Goal: Information Seeking & Learning: Learn about a topic

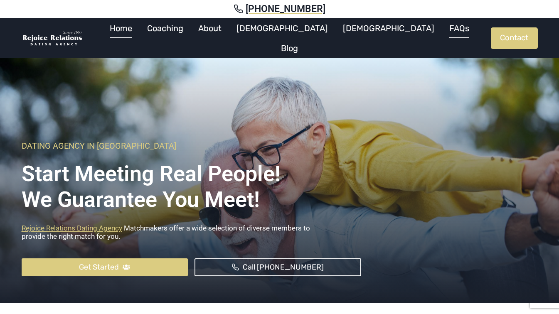
click at [442, 37] on link "FAQs" at bounding box center [459, 28] width 35 height 20
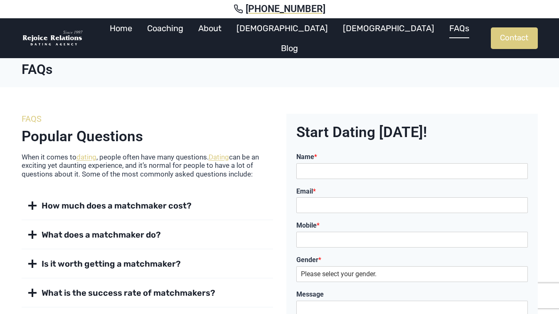
scroll to position [42, 0]
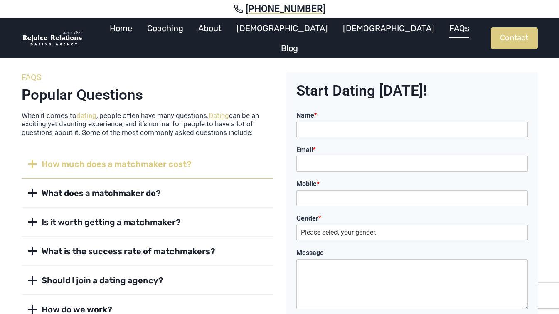
click at [133, 158] on button "How much does a matchmaker cost?" at bounding box center [148, 164] width 252 height 29
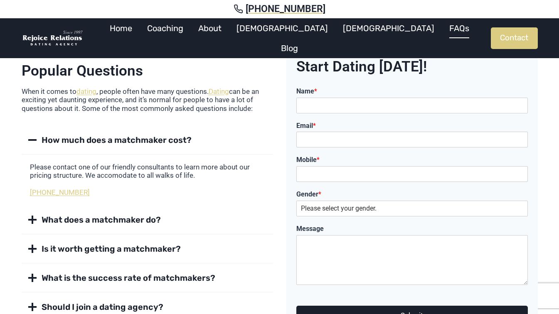
scroll to position [125, 0]
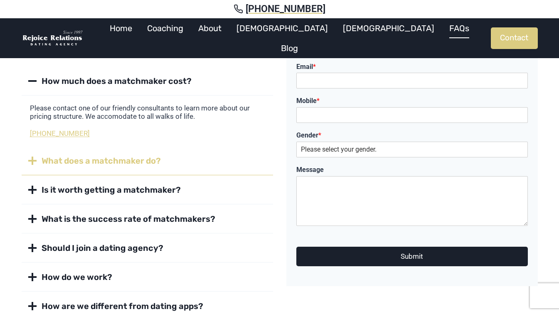
click at [126, 166] on span "What does a matchmaker do?" at bounding box center [101, 161] width 119 height 12
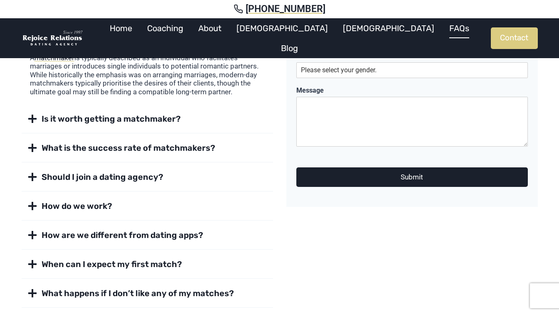
scroll to position [208, 0]
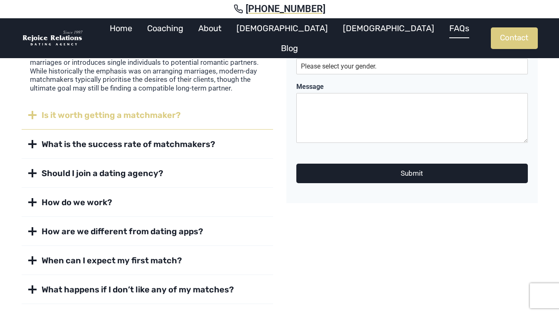
click at [154, 111] on span "Is it worth getting a matchmaker?" at bounding box center [111, 115] width 139 height 12
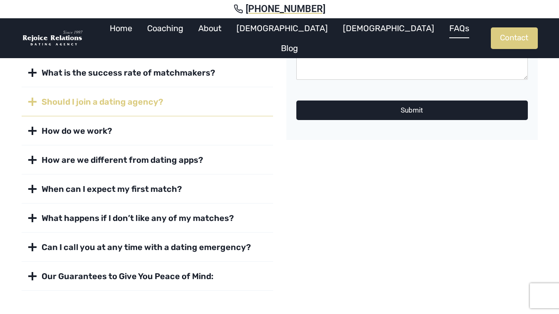
scroll to position [291, 0]
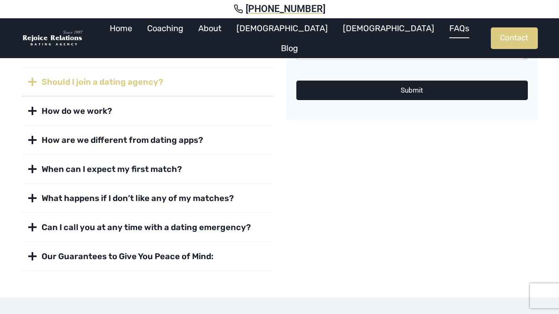
click at [136, 82] on span "Should I join a dating agency?" at bounding box center [103, 82] width 122 height 12
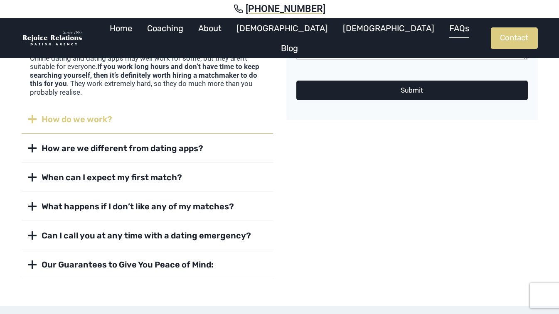
click at [81, 119] on strong "How do we work?" at bounding box center [77, 119] width 71 height 10
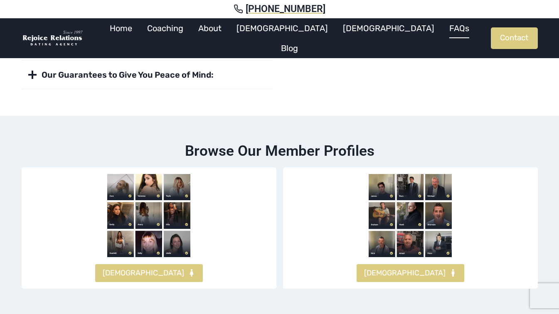
scroll to position [457, 0]
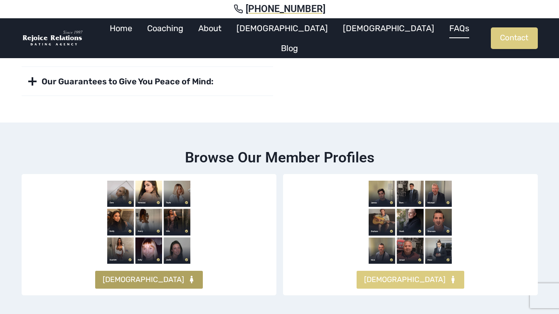
click at [147, 280] on span "FEMALES" at bounding box center [144, 280] width 82 height 12
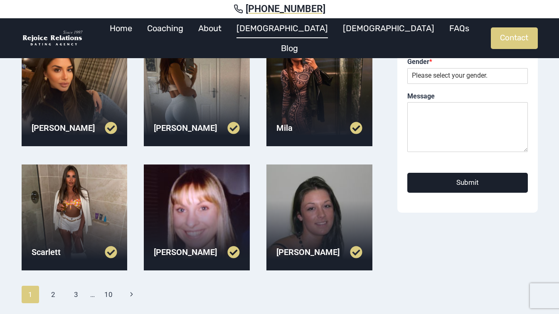
scroll to position [333, 0]
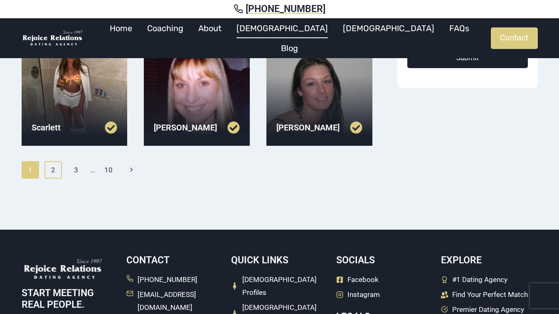
click at [47, 167] on link "2" at bounding box center [53, 169] width 18 height 17
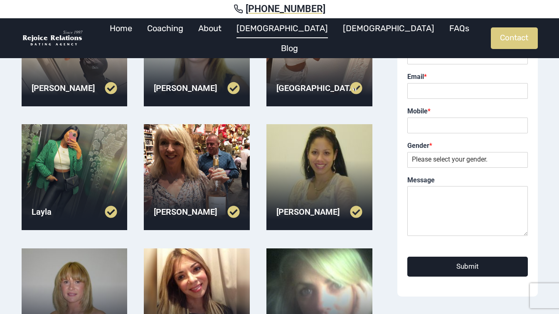
scroll to position [208, 0]
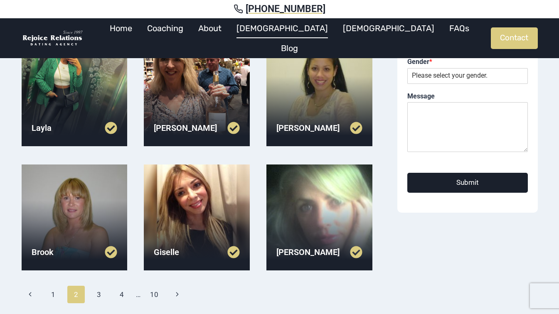
click at [213, 189] on div at bounding box center [197, 218] width 106 height 106
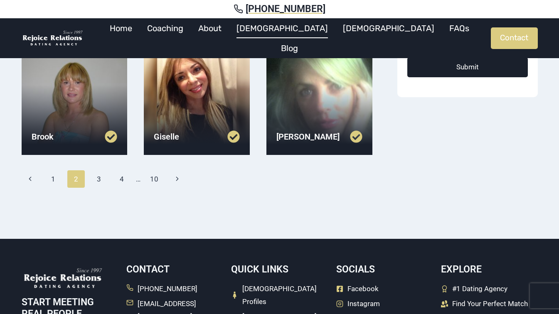
scroll to position [333, 0]
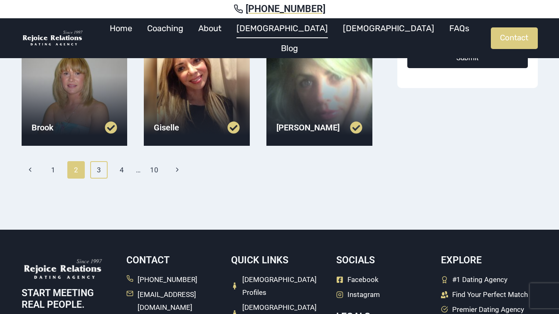
click at [96, 166] on link "3" at bounding box center [99, 169] width 18 height 17
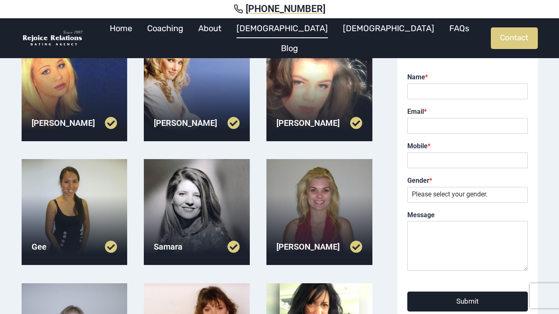
scroll to position [125, 0]
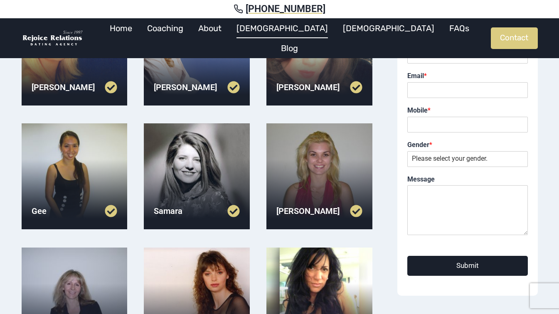
click at [51, 156] on div at bounding box center [75, 177] width 106 height 106
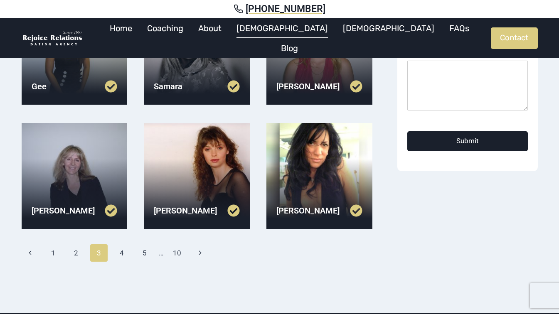
scroll to position [166, 0]
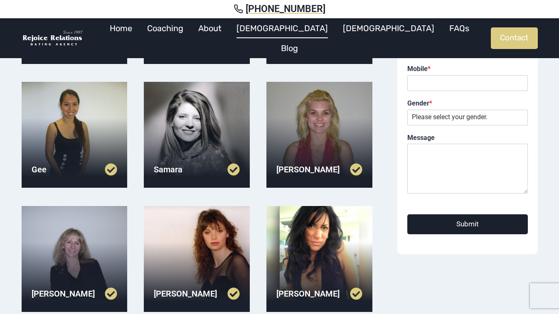
click at [334, 129] on div at bounding box center [320, 135] width 106 height 106
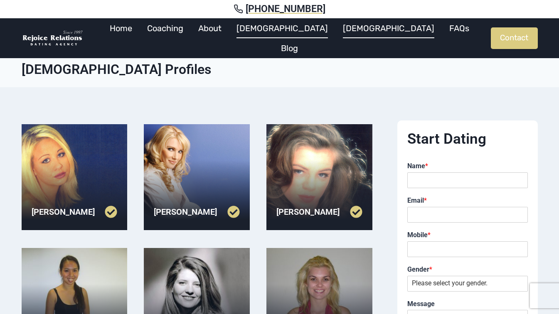
click at [336, 36] on link "[DEMOGRAPHIC_DATA]" at bounding box center [389, 28] width 106 height 20
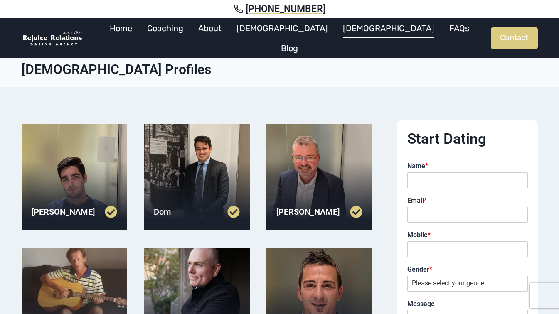
click at [200, 147] on div at bounding box center [197, 177] width 106 height 106
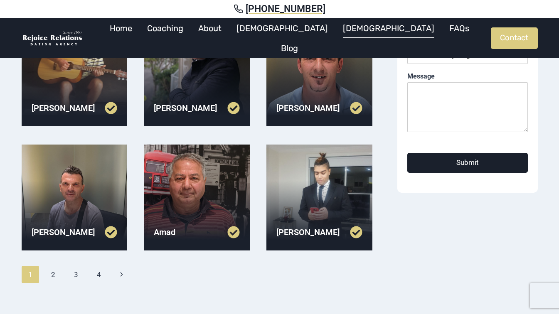
scroll to position [250, 0]
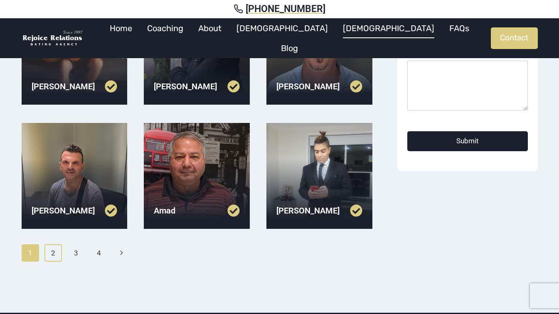
click at [55, 254] on link "2" at bounding box center [53, 253] width 18 height 17
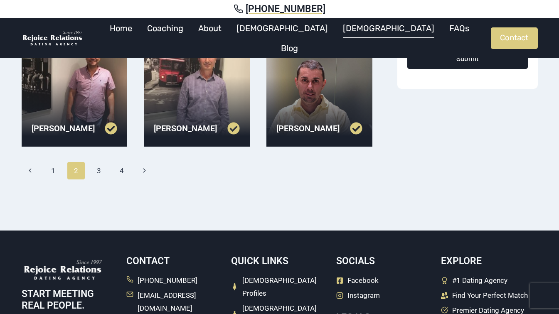
scroll to position [333, 0]
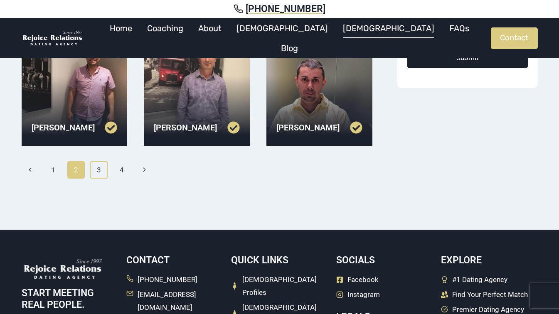
click at [97, 165] on link "3" at bounding box center [99, 169] width 18 height 17
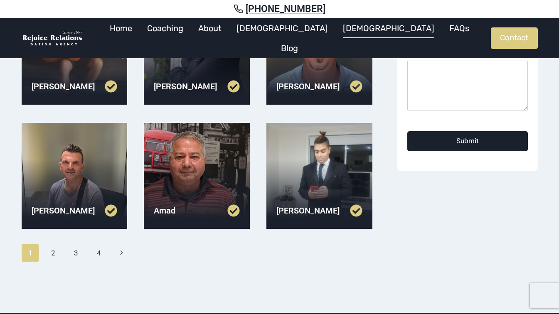
scroll to position [250, 0]
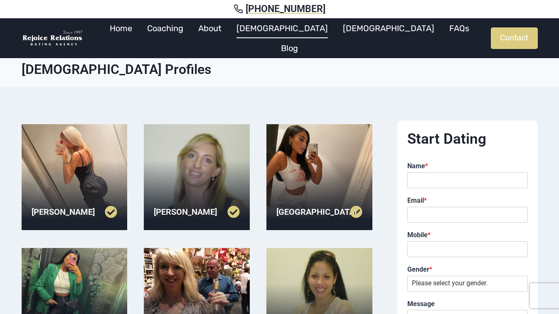
scroll to position [333, 0]
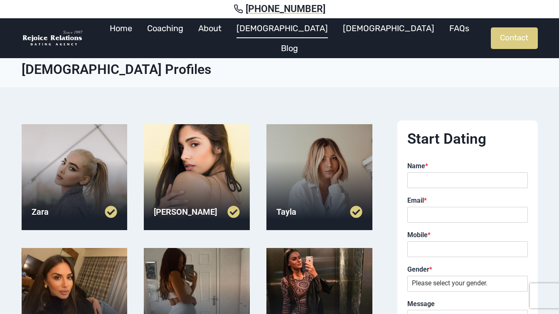
scroll to position [333, 0]
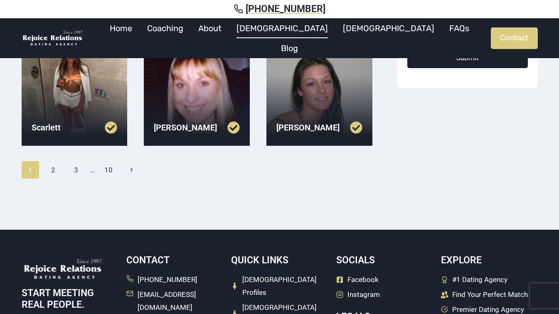
click at [87, 81] on div at bounding box center [75, 93] width 106 height 106
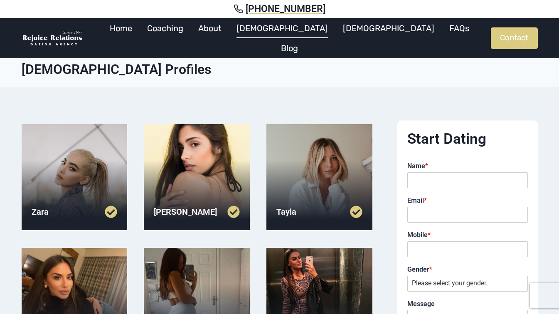
scroll to position [333, 0]
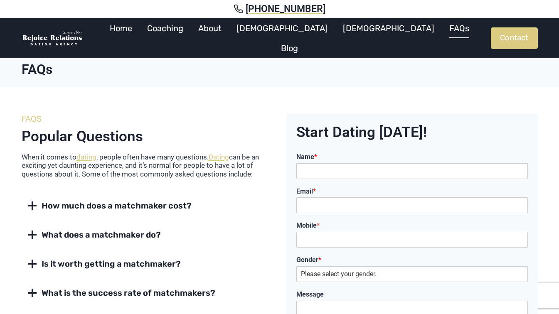
scroll to position [457, 0]
